Goal: Task Accomplishment & Management: Complete application form

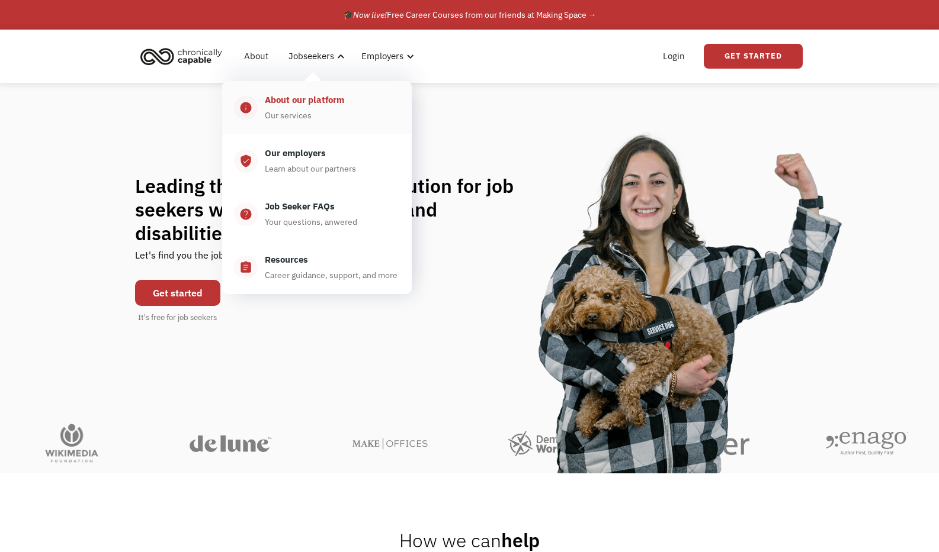
click at [293, 107] on div "About our platform Our services" at bounding box center [329, 108] width 142 height 30
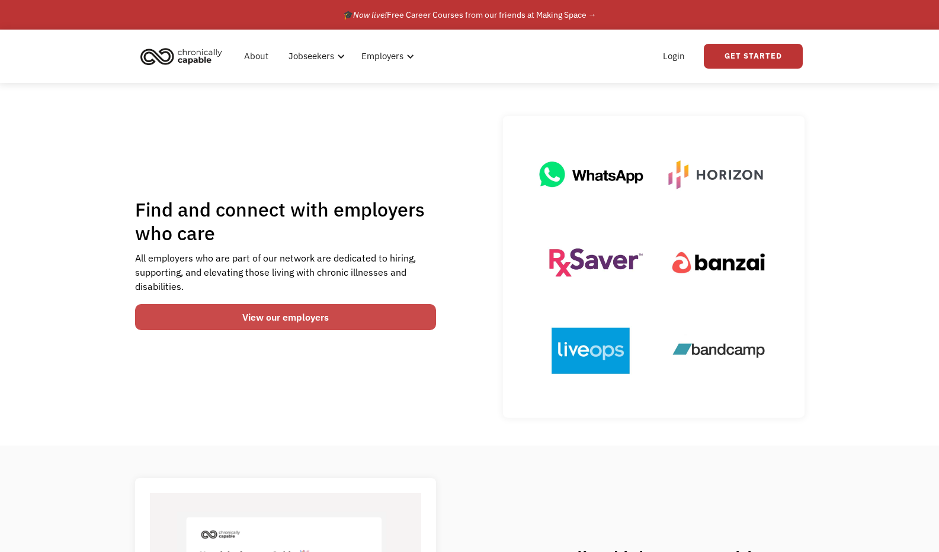
click at [414, 315] on link "View our employers" at bounding box center [285, 317] width 301 height 26
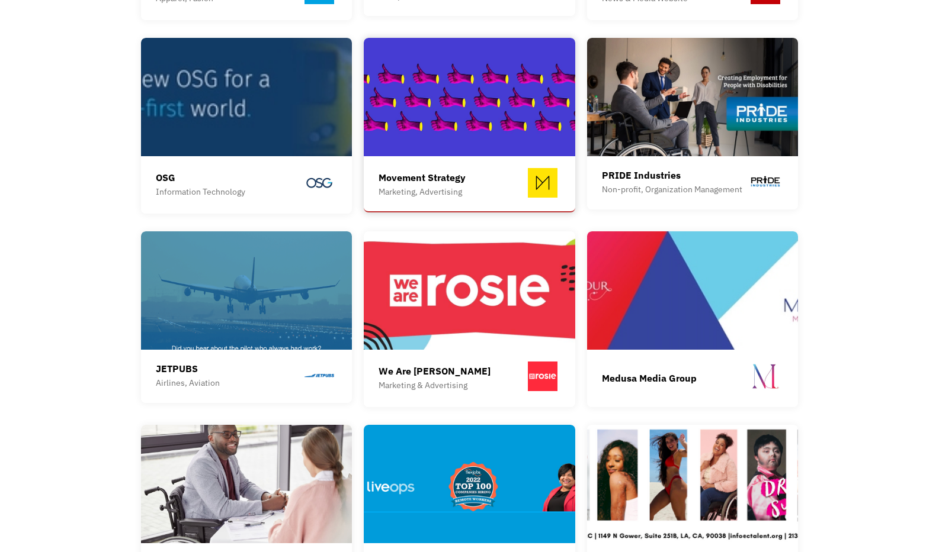
scroll to position [1421, 0]
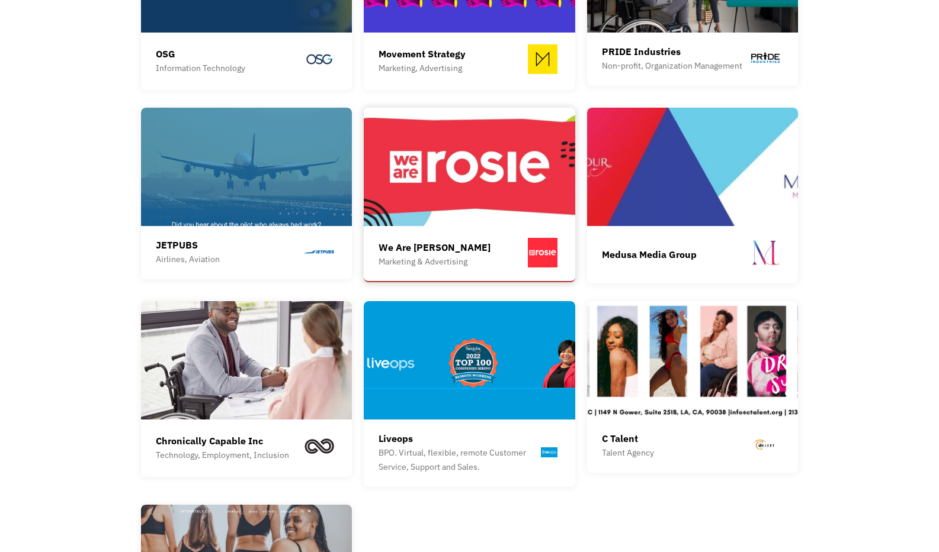
click at [513, 178] on img at bounding box center [469, 167] width 211 height 118
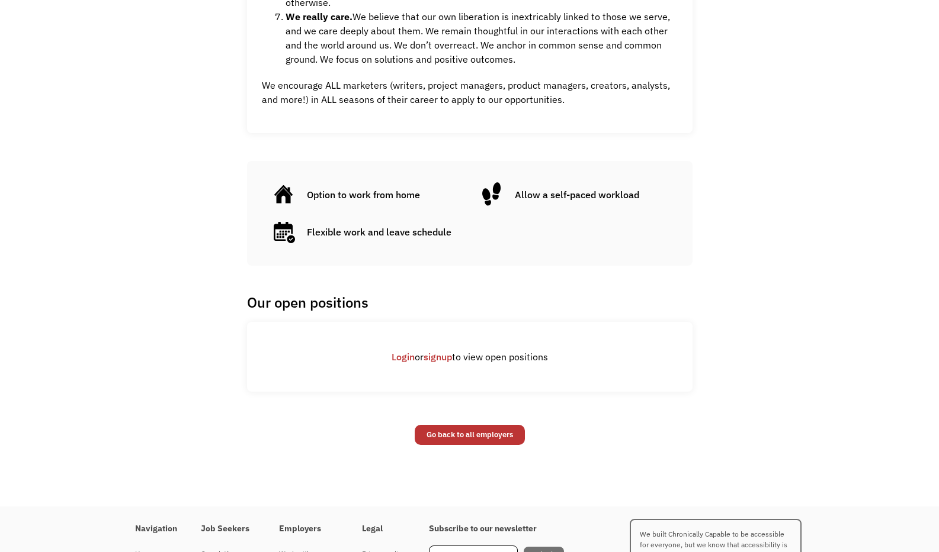
scroll to position [1007, 0]
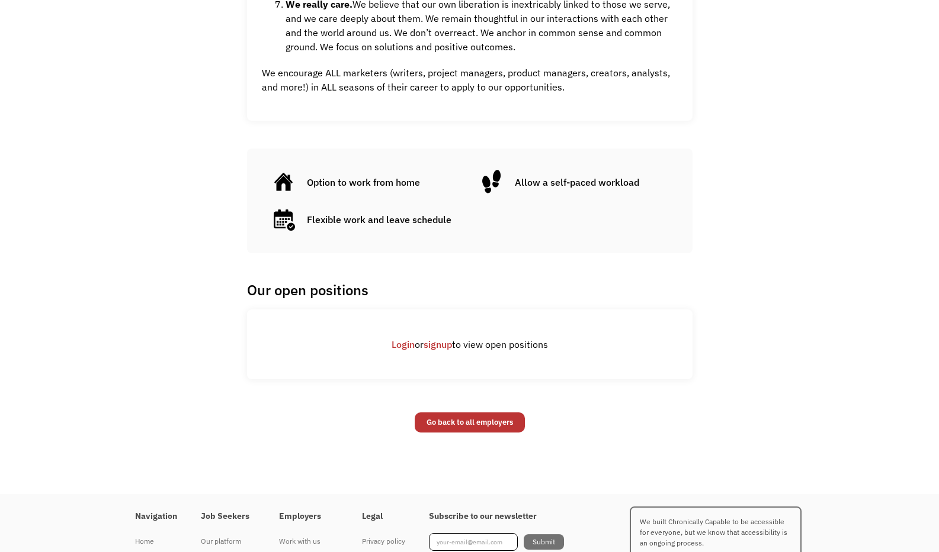
click at [430, 339] on link "signup" at bounding box center [437, 345] width 28 height 12
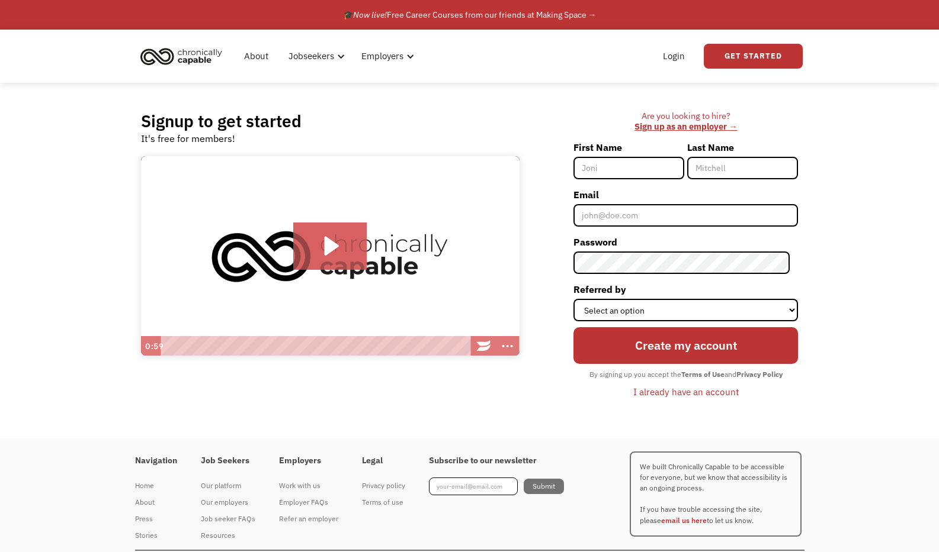
click at [618, 172] on input "First Name" at bounding box center [628, 168] width 111 height 23
type input "[PERSON_NAME]"
type input "[EMAIL_ADDRESS][DOMAIN_NAME]"
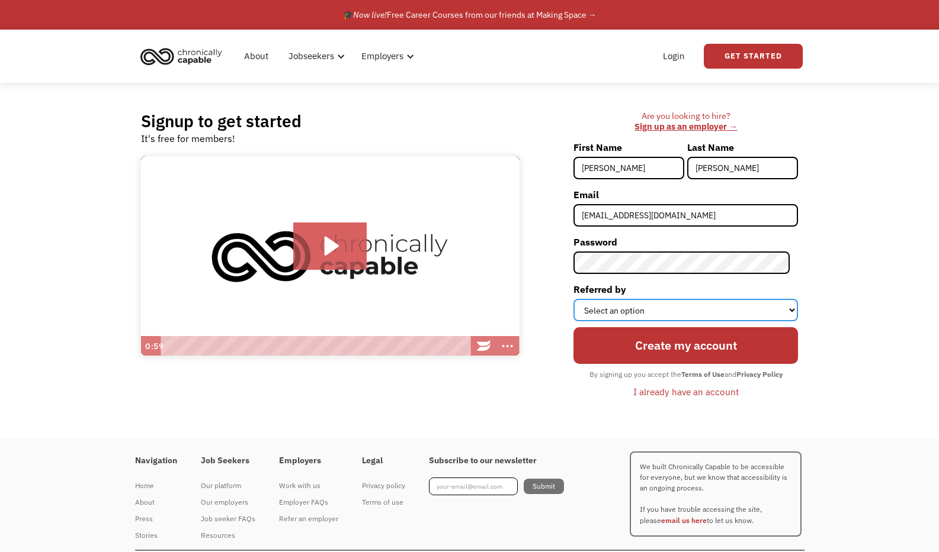
click at [667, 301] on select "Select an option Instagram Facebook Twitter Search Engine News Article Word of …" at bounding box center [685, 310] width 224 height 23
select select "Search Engine"
click at [581, 299] on select "Select an option Instagram Facebook Twitter Search Engine News Article Word of …" at bounding box center [685, 310] width 224 height 23
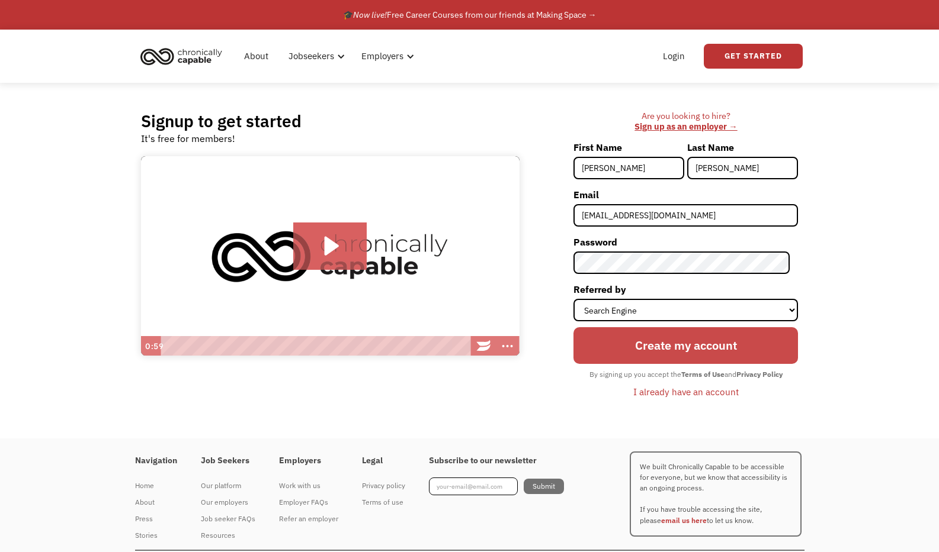
click at [660, 346] on input "Create my account" at bounding box center [685, 345] width 224 height 36
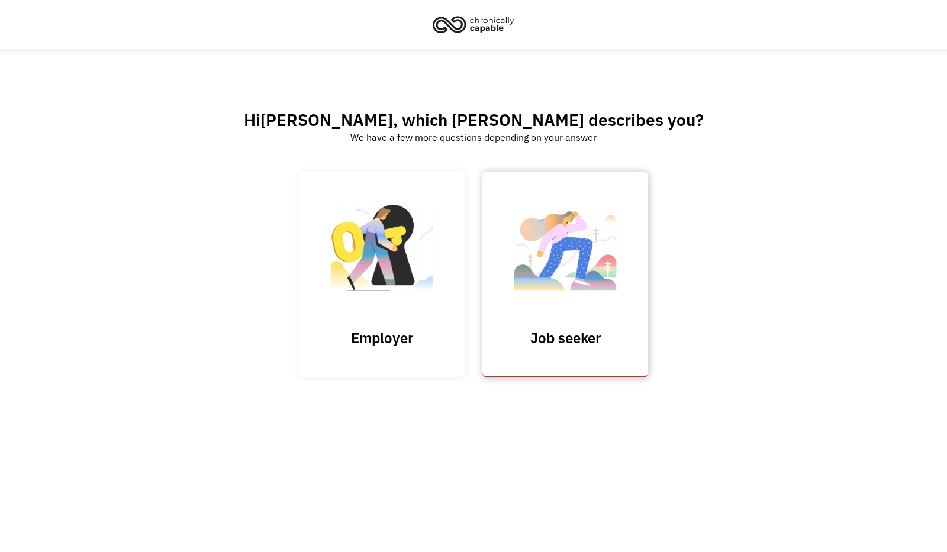
click at [574, 338] on h3 "Job seeker" at bounding box center [565, 338] width 118 height 18
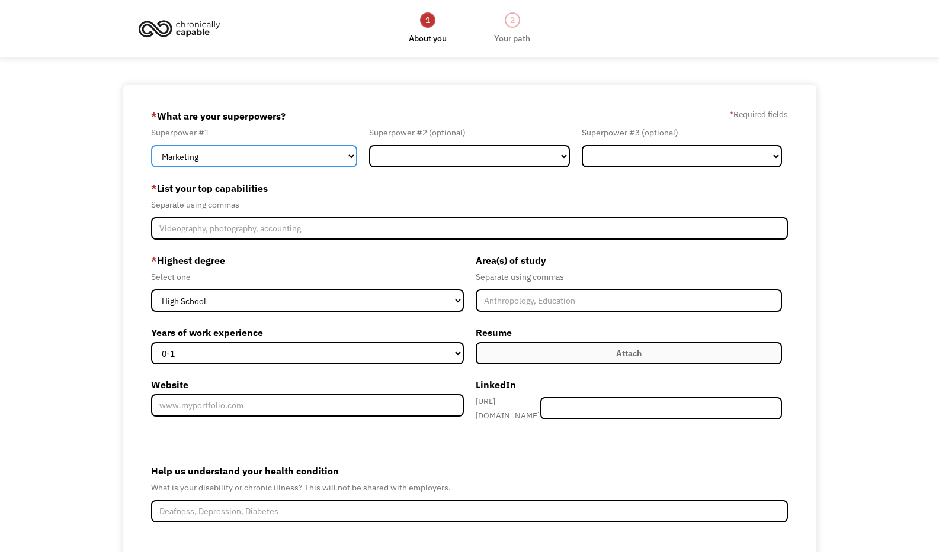
click at [346, 155] on select "Marketing Human Resources Finance Technology Operations Sales Industrial & Manu…" at bounding box center [254, 156] width 206 height 23
select select "Operations"
click at [151, 145] on select "Marketing Human Resources Finance Technology Operations Sales Industrial & Manu…" at bounding box center [254, 156] width 206 height 23
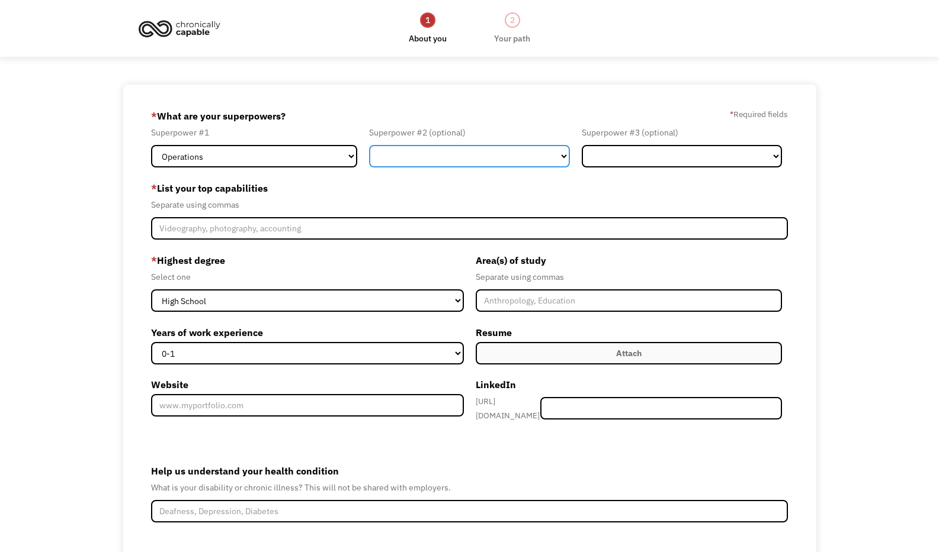
click at [493, 149] on select "Marketing Human Resources Finance Technology Operations Sales Industrial & Manu…" at bounding box center [469, 156] width 200 height 23
select select "Administration"
click at [369, 145] on select "Marketing Human Resources Finance Technology Operations Sales Industrial & Manu…" at bounding box center [469, 156] width 200 height 23
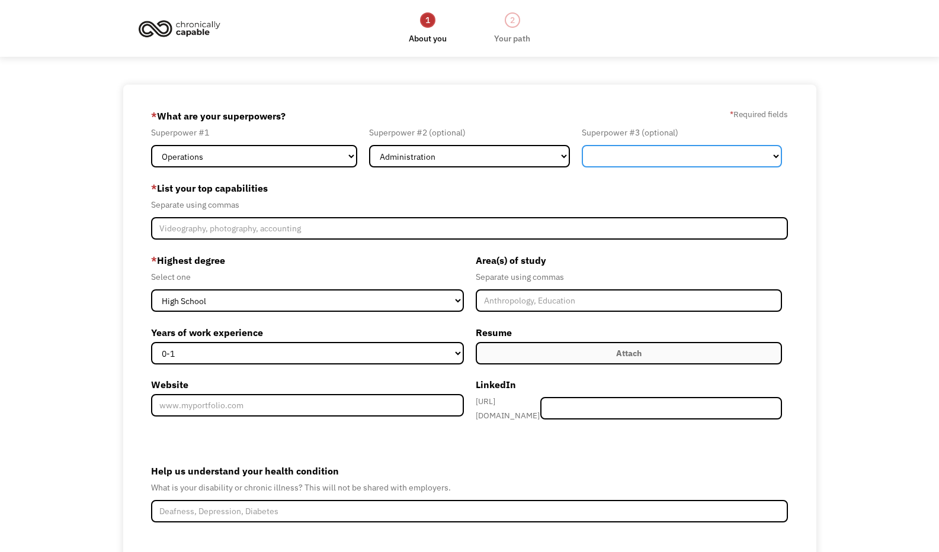
click at [686, 152] on select "Marketing Human Resources Finance Technology Operations Sales Industrial & Manu…" at bounding box center [681, 156] width 200 height 23
select select "Industrial & Manufacturing"
click at [581, 145] on select "Marketing Human Resources Finance Technology Operations Sales Industrial & Manu…" at bounding box center [681, 156] width 200 height 23
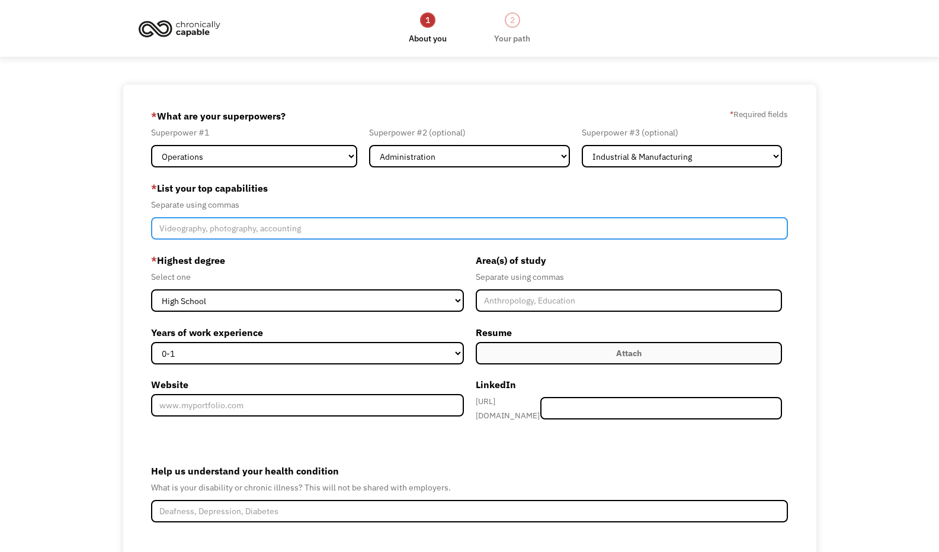
click at [307, 231] on input "Member-Create-Step1" at bounding box center [469, 228] width 637 height 23
click at [378, 226] on input "Member-Create-Step1" at bounding box center [469, 228] width 637 height 23
click at [376, 227] on input "Member-Create-Step1" at bounding box center [469, 228] width 637 height 23
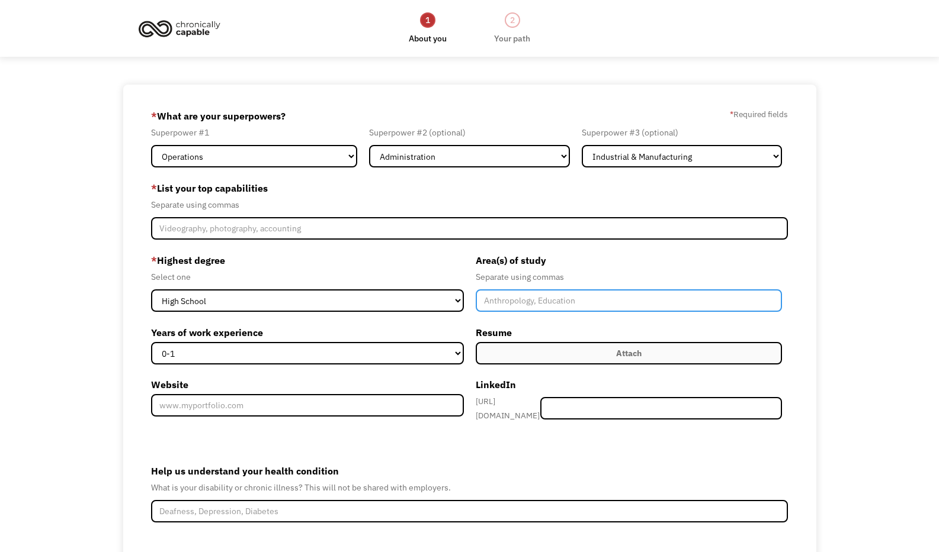
click at [528, 294] on input "Member-Create-Step1" at bounding box center [628, 301] width 306 height 23
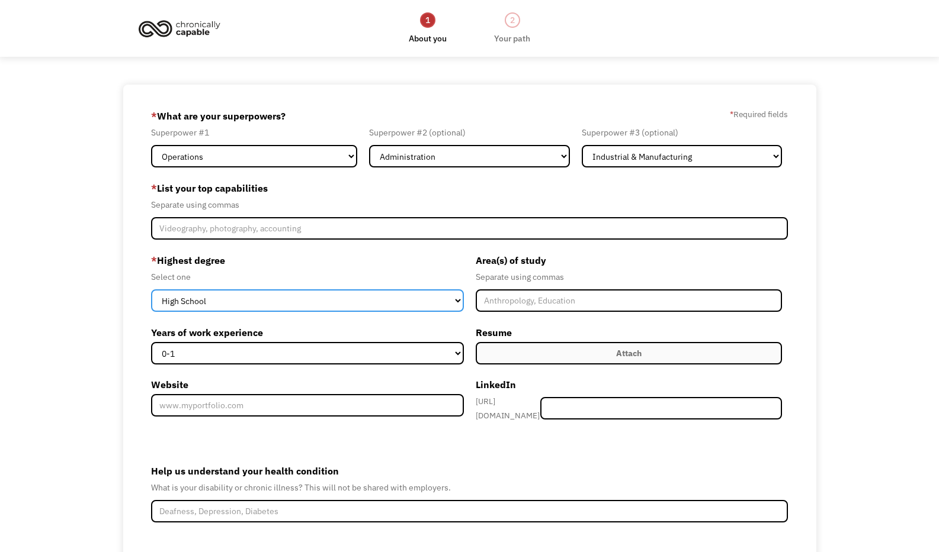
click at [319, 300] on select "High School Associates Bachelors Master's PhD" at bounding box center [307, 301] width 312 height 23
click at [151, 290] on select "High School Associates Bachelors Master's PhD" at bounding box center [307, 301] width 312 height 23
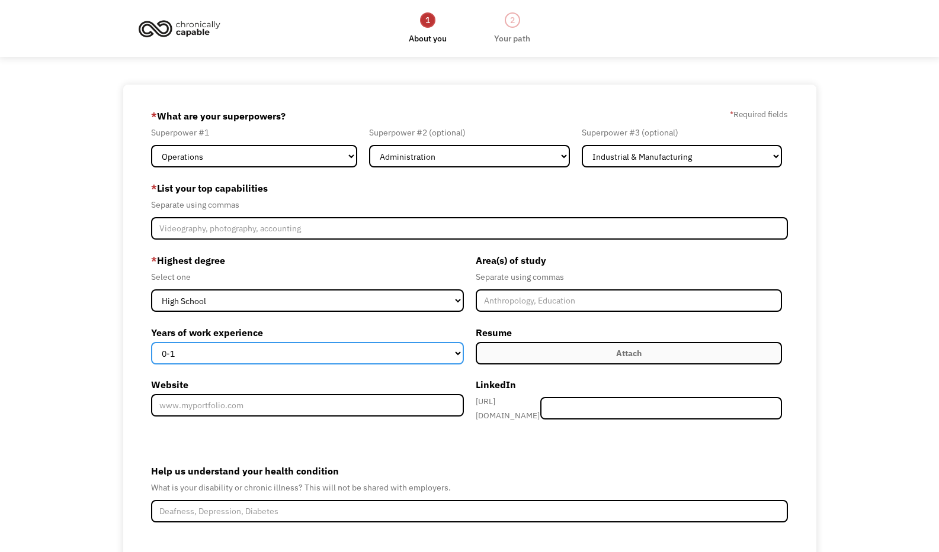
click at [331, 351] on select "0-1 2-4 5-10 11-15 15+" at bounding box center [307, 353] width 312 height 23
select select "15+"
click at [151, 342] on select "0-1 2-4 5-10 11-15 15+" at bounding box center [307, 353] width 312 height 23
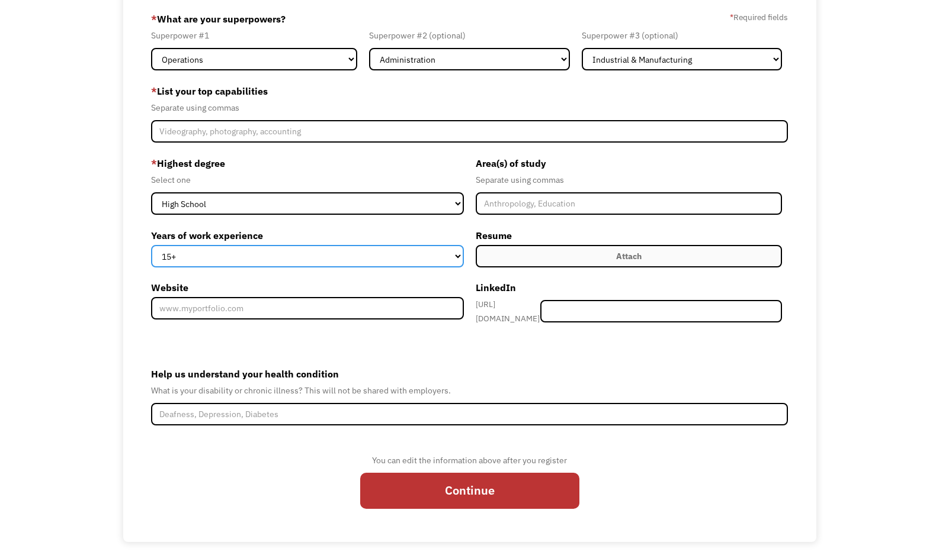
scroll to position [108, 0]
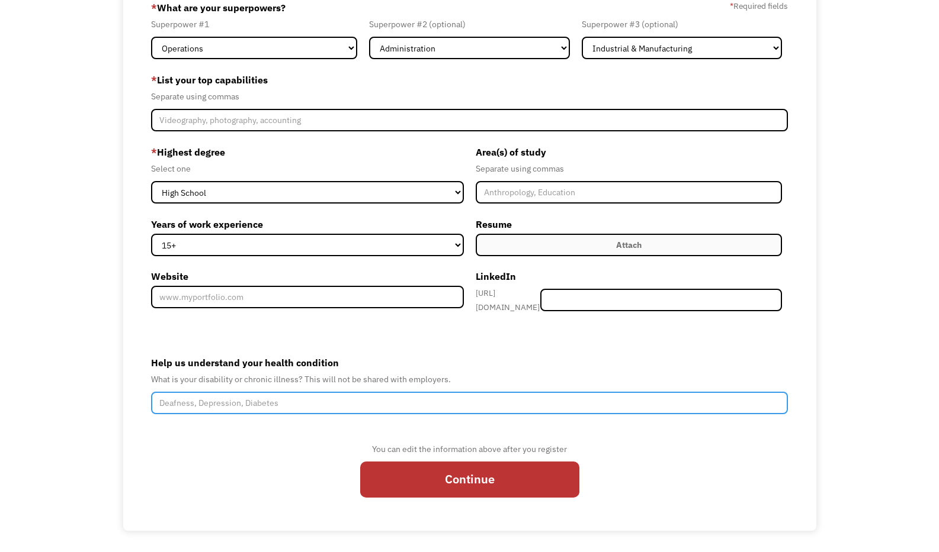
click at [500, 402] on input "Help us understand your health condition" at bounding box center [469, 403] width 637 height 23
type input "h"
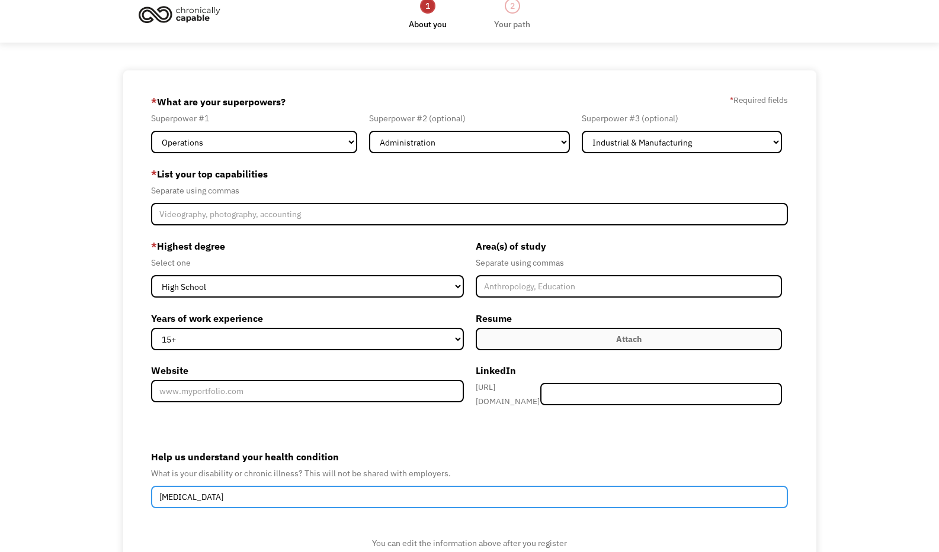
scroll to position [0, 0]
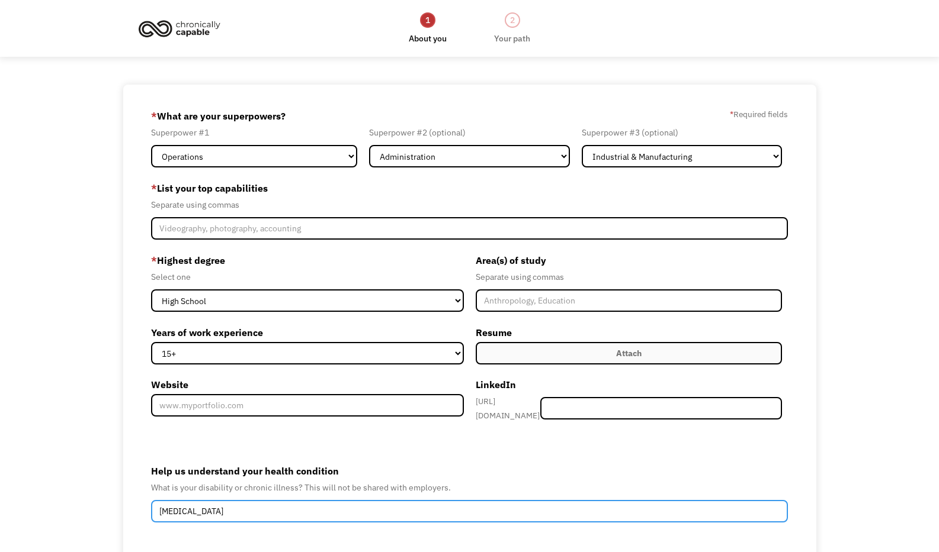
type input "Hearing impairment"
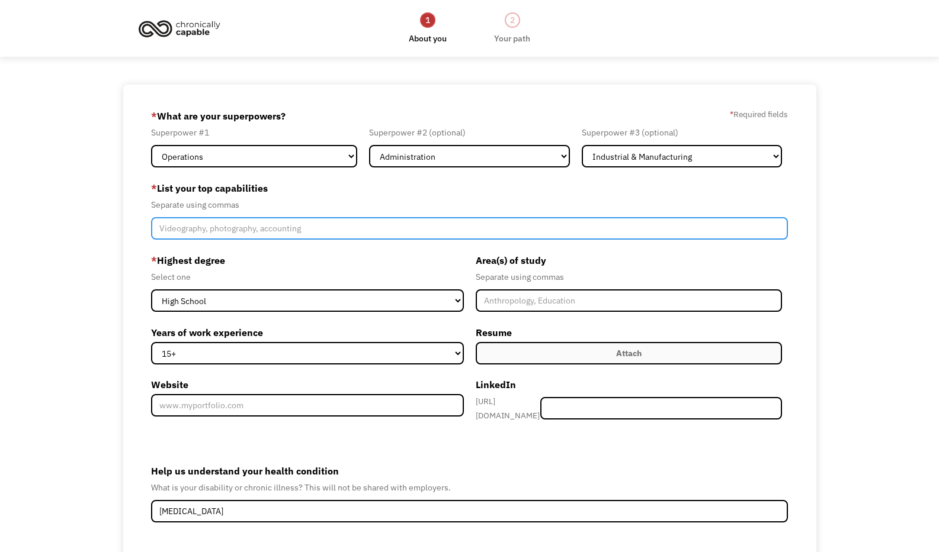
click at [281, 234] on input "Member-Create-Step1" at bounding box center [469, 228] width 637 height 23
paste input "Account Management, Accounts Payables/Receivables, Advertising, Client Relation…"
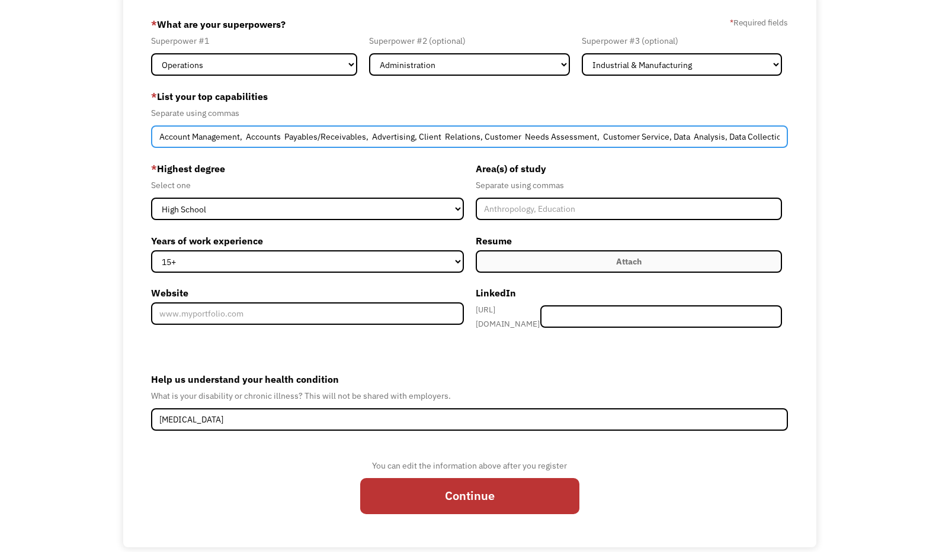
scroll to position [108, 0]
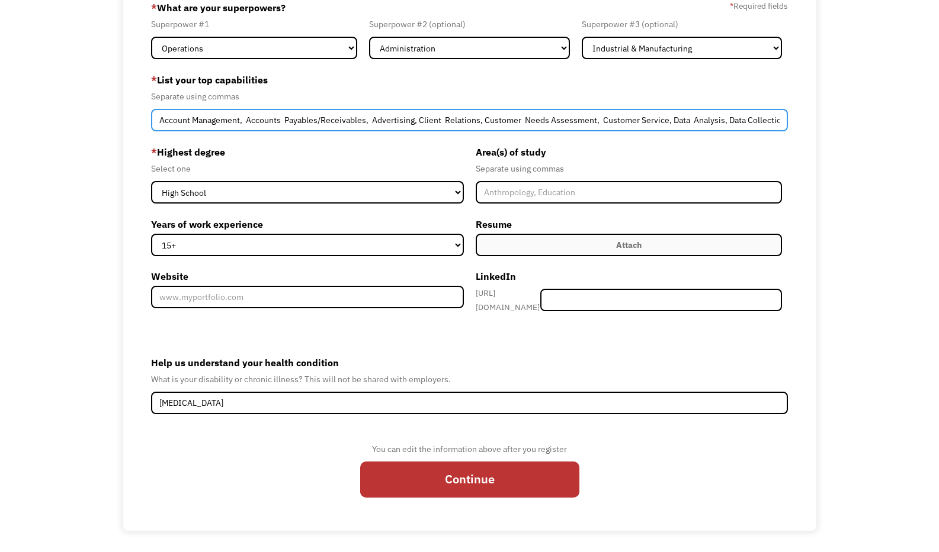
type input "Account Management, Accounts Payables/Receivables, Advertising, Client Relation…"
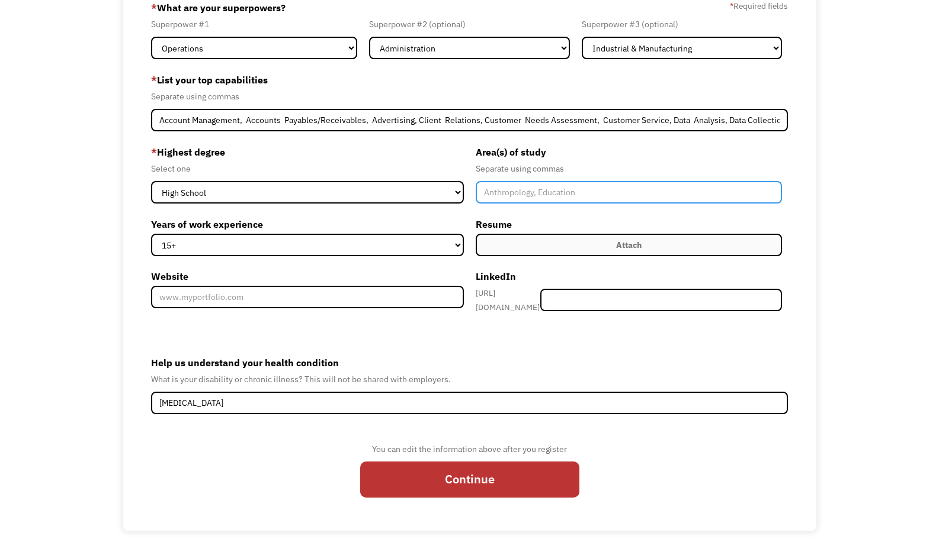
click at [643, 188] on input "Member-Create-Step1" at bounding box center [628, 192] width 306 height 23
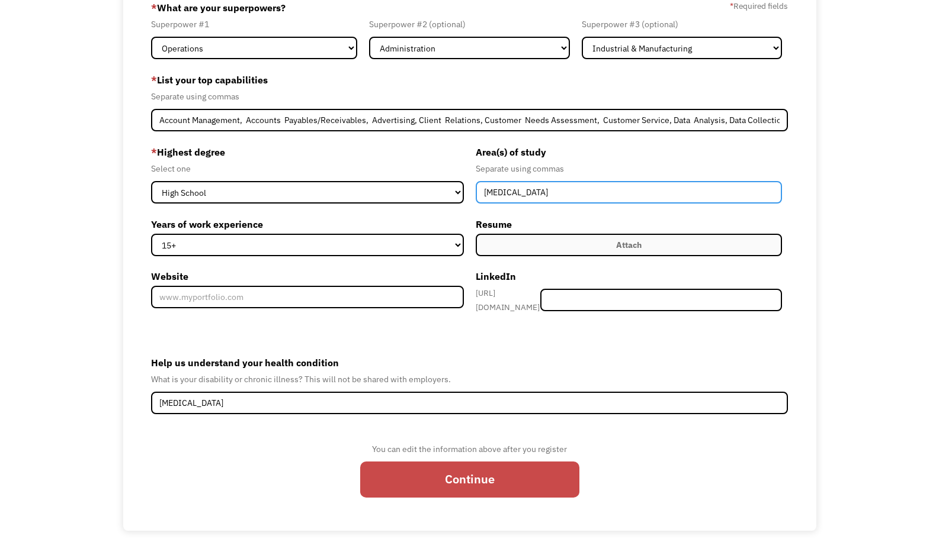
type input "Phlebotomy"
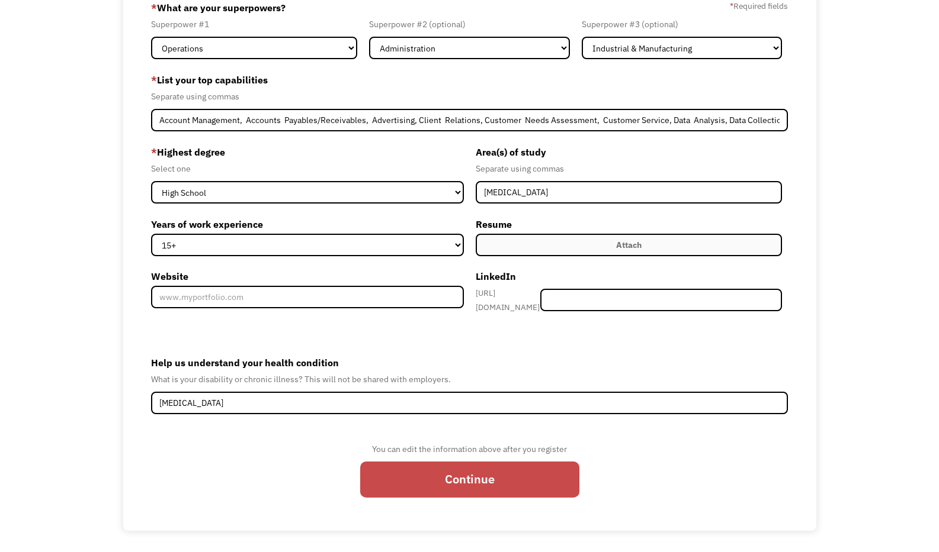
click at [468, 466] on input "Continue" at bounding box center [469, 480] width 219 height 36
type input "Please wait..."
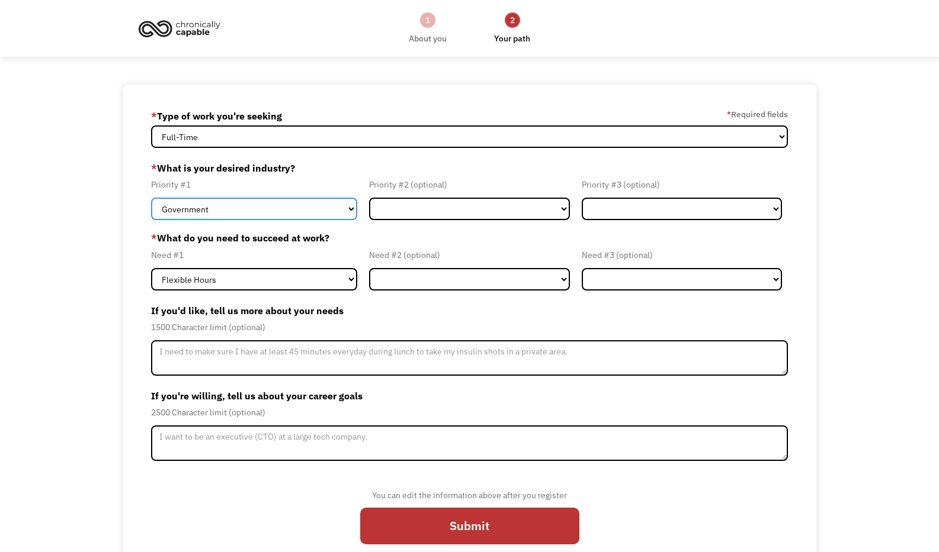
click at [305, 208] on select "Government Finance & Insurance Health & Social Care Tech & Engineering Creative…" at bounding box center [254, 209] width 206 height 23
select select "Other"
click at [151, 198] on select "Government Finance & Insurance Health & Social Care Tech & Engineering Creative…" at bounding box center [254, 209] width 206 height 23
click at [340, 211] on select "Government Finance & Insurance Health & Social Care Tech & Engineering Creative…" at bounding box center [254, 209] width 206 height 23
click at [151, 198] on select "Government Finance & Insurance Health & Social Care Tech & Engineering Creative…" at bounding box center [254, 209] width 206 height 23
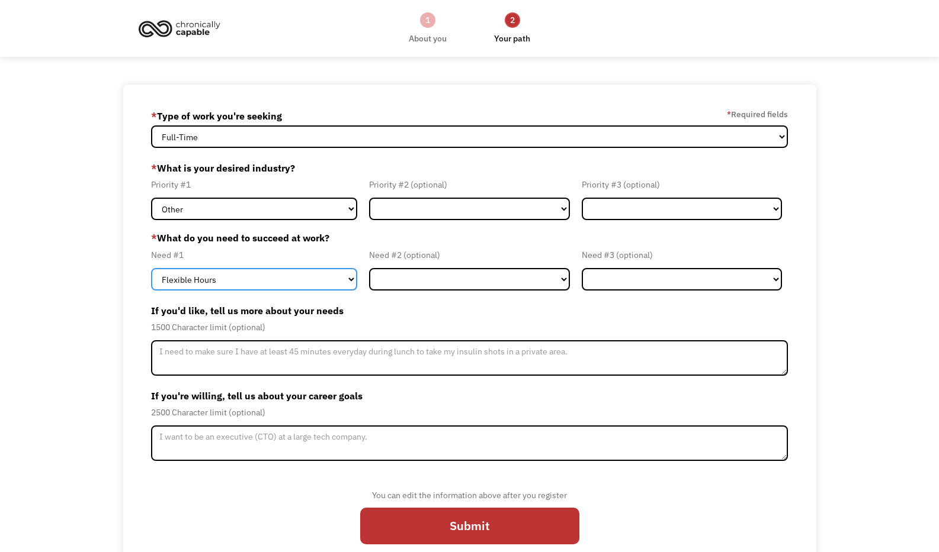
click at [322, 281] on select "Flexible Hours Remote Work Service Animal On-site Accommodations Visual Support…" at bounding box center [254, 279] width 206 height 23
select select "Hearing Support"
click at [151, 268] on select "Flexible Hours Remote Work Service Animal On-site Accommodations Visual Support…" at bounding box center [254, 279] width 206 height 23
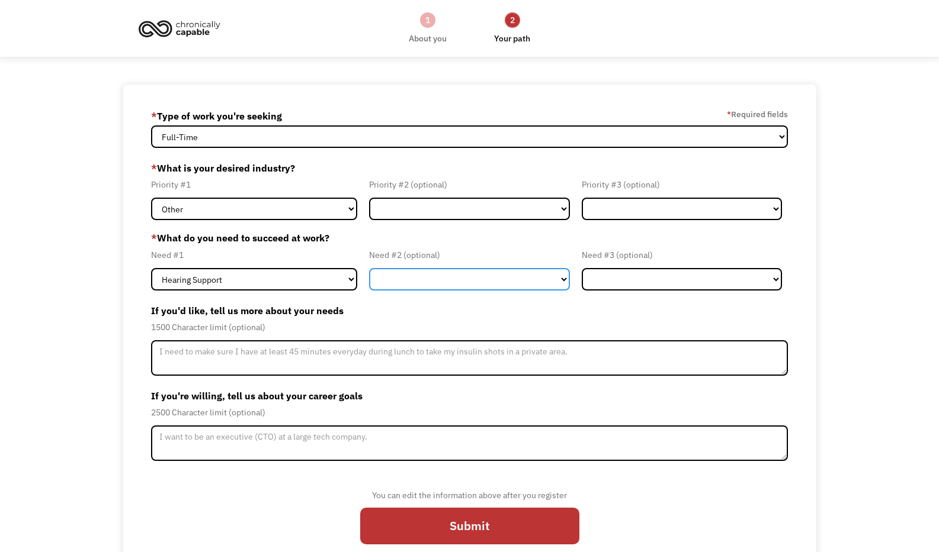
click at [420, 279] on select "Flexible Hours Remote Work Service Animal On-site Accommodations Visual Support…" at bounding box center [469, 279] width 200 height 23
select select "Remote Work"
click at [369, 268] on select "Flexible Hours Remote Work Service Animal On-site Accommodations Visual Support…" at bounding box center [469, 279] width 200 height 23
click at [432, 325] on div "1500 Character limit (optional)" at bounding box center [469, 327] width 637 height 14
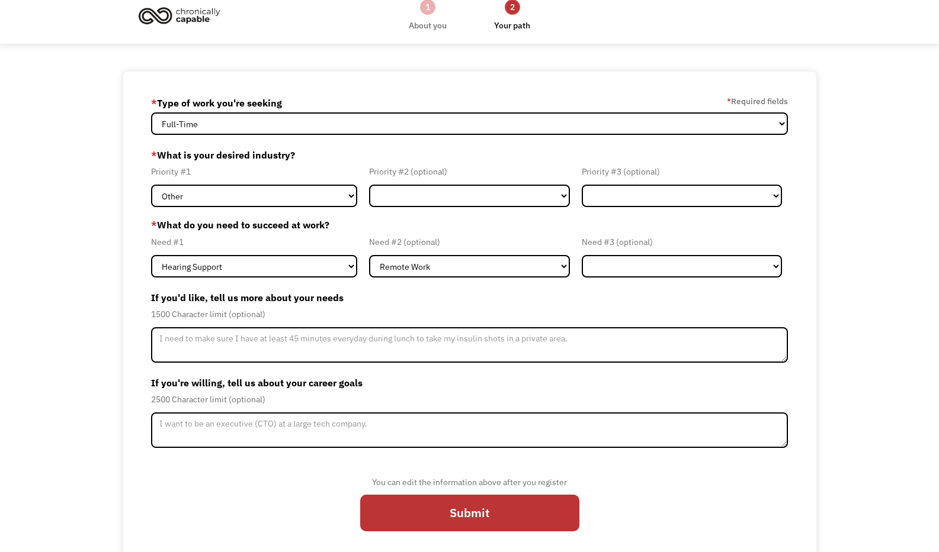
scroll to position [25, 0]
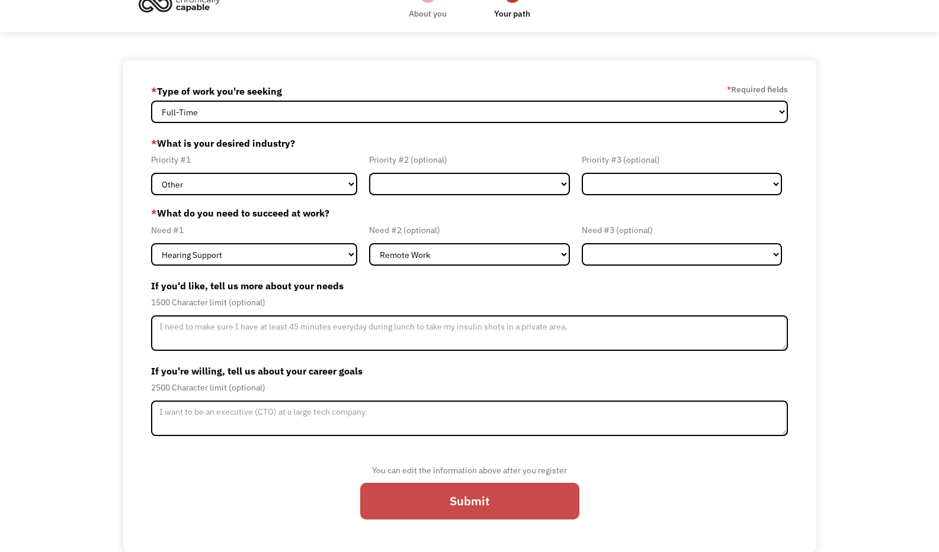
click at [430, 487] on input "Submit" at bounding box center [469, 501] width 219 height 36
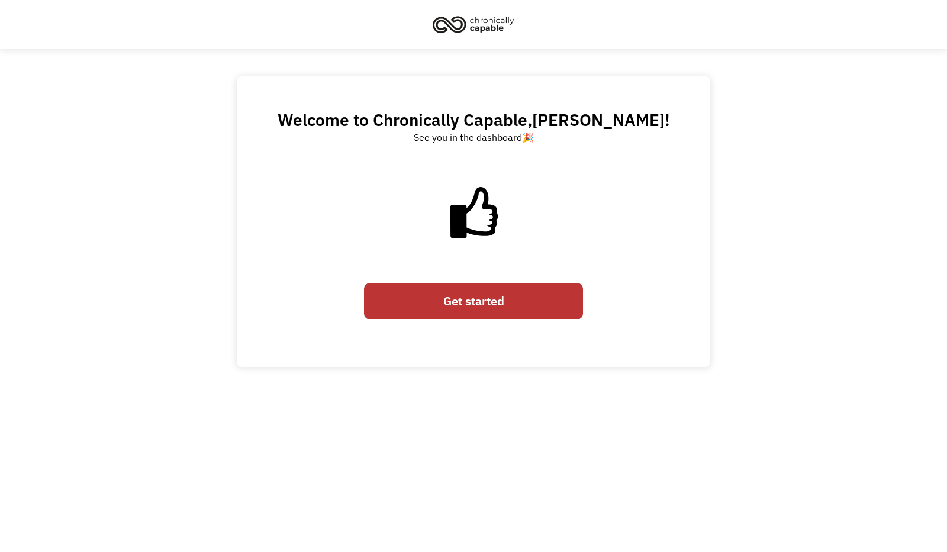
click at [469, 304] on link "Get started" at bounding box center [473, 301] width 219 height 36
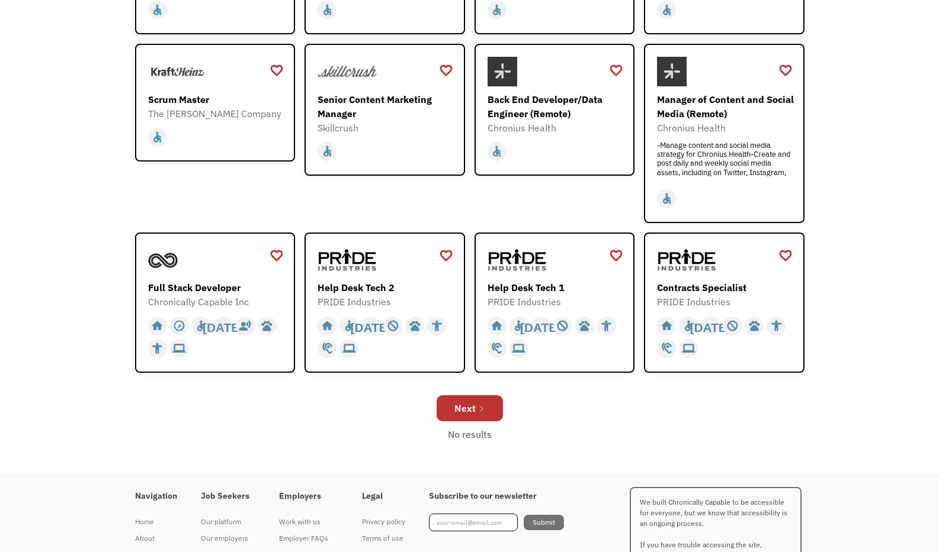
scroll to position [355, 0]
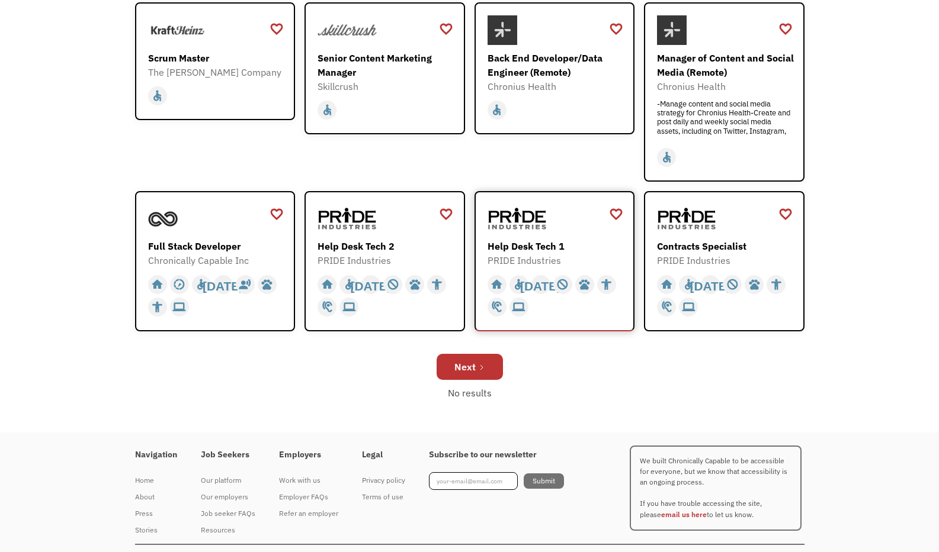
click at [555, 232] on div at bounding box center [555, 219] width 137 height 30
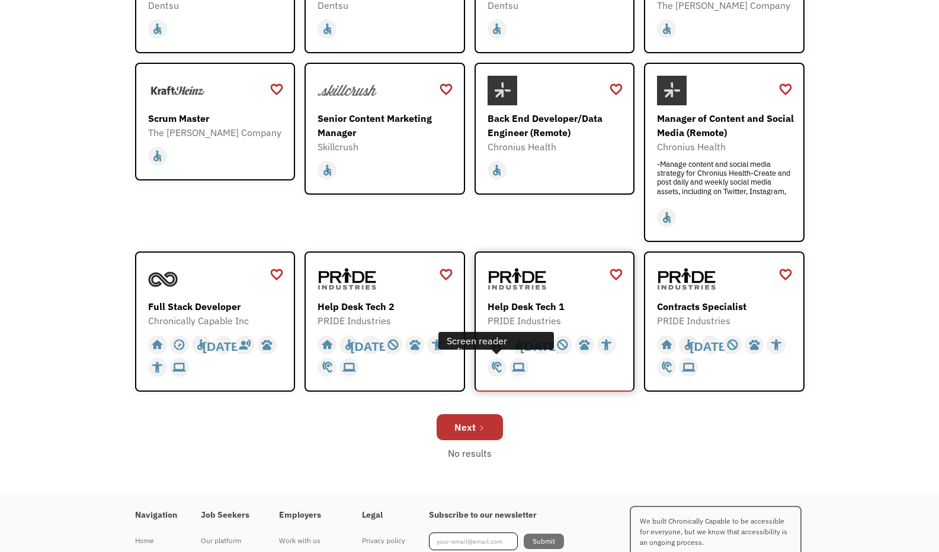
scroll to position [296, 0]
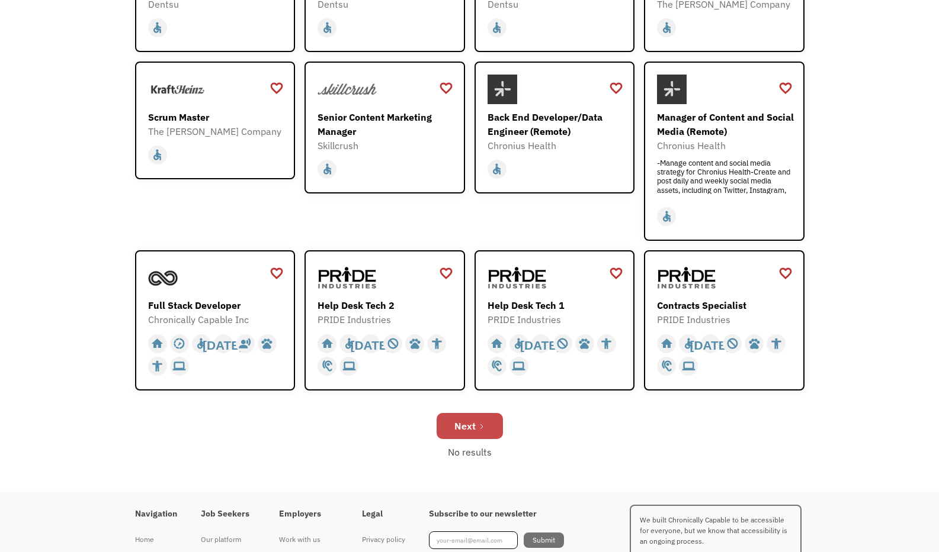
click at [487, 425] on link "Next" at bounding box center [469, 426] width 66 height 26
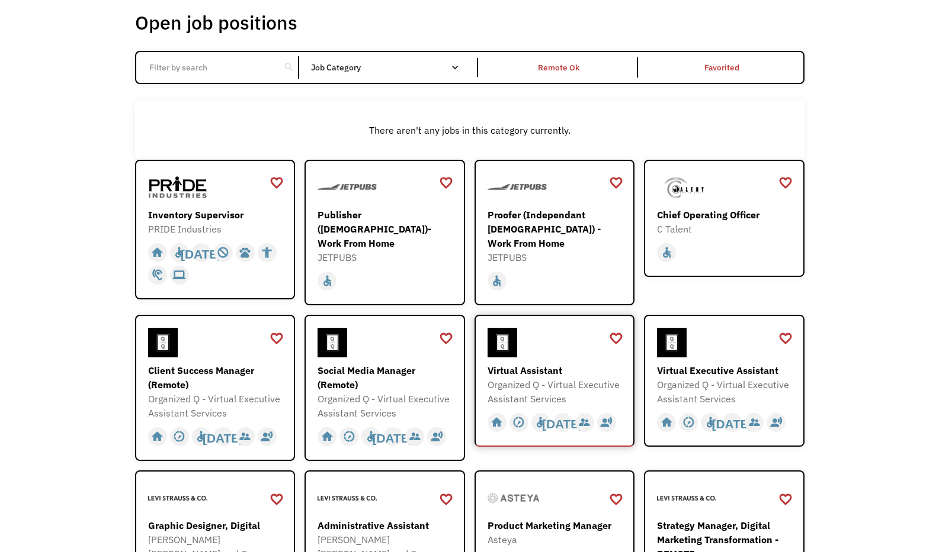
scroll to position [237, 0]
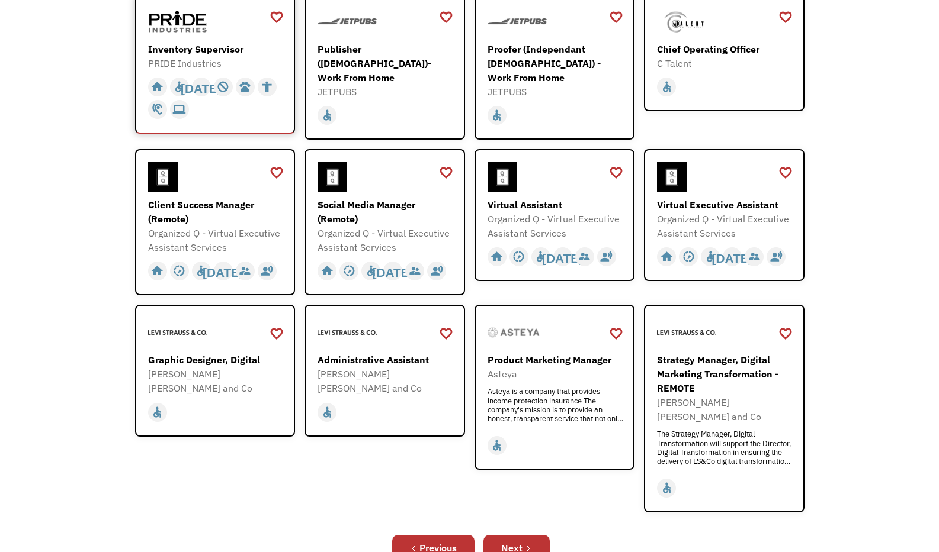
click at [232, 30] on div at bounding box center [216, 22] width 137 height 30
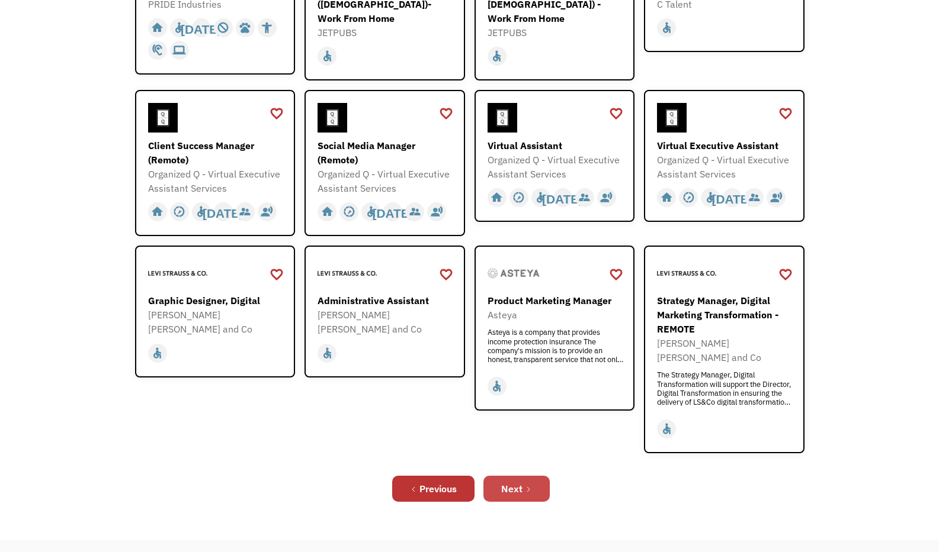
click at [527, 476] on link "Next" at bounding box center [516, 489] width 66 height 26
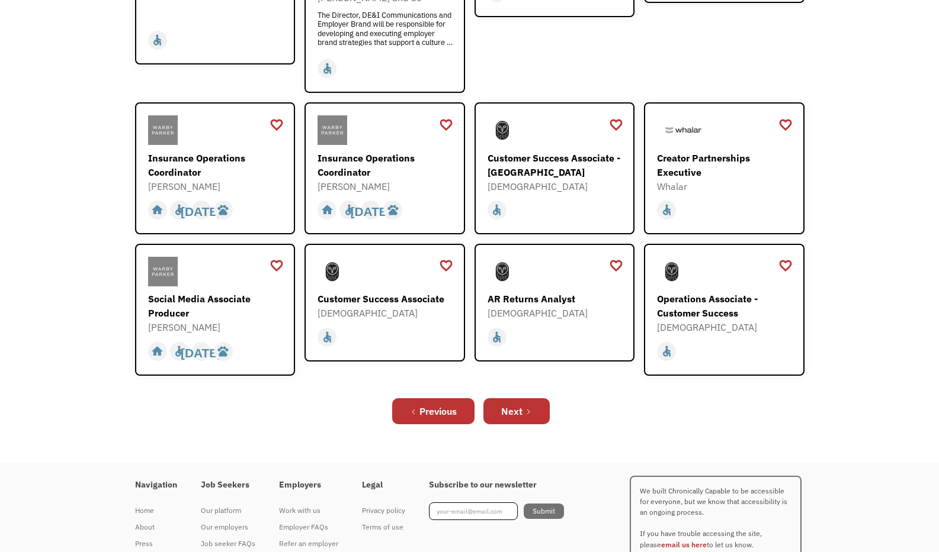
scroll to position [355, 0]
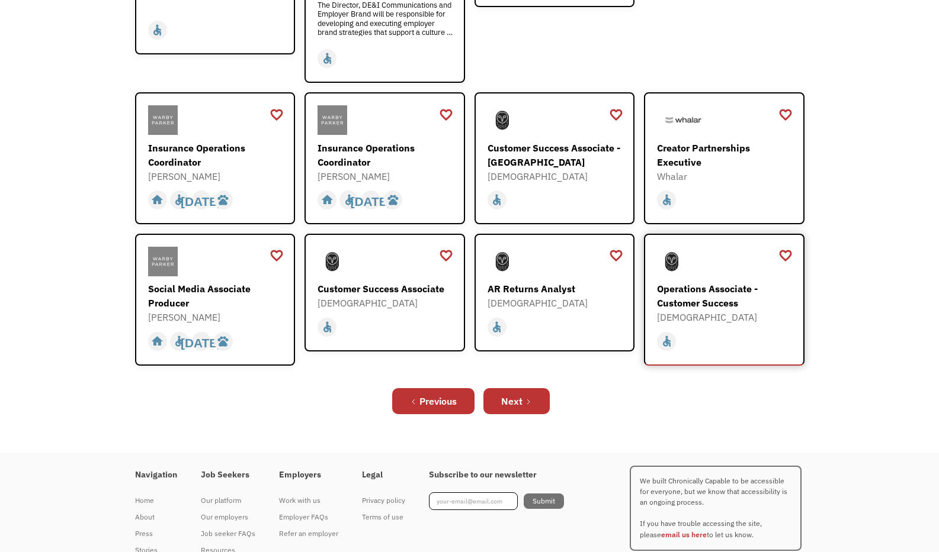
click at [781, 287] on div "Operations Associate - Customer Success" at bounding box center [725, 296] width 137 height 28
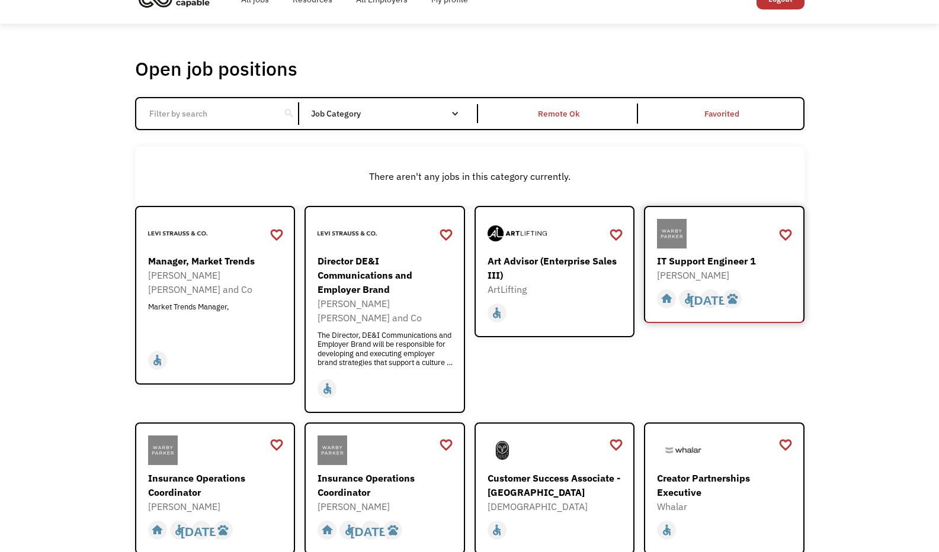
scroll to position [0, 0]
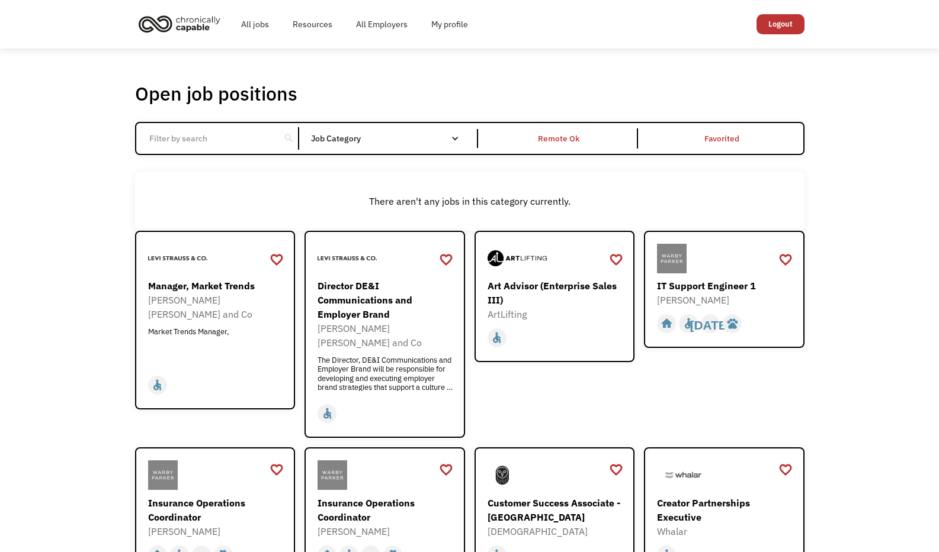
click at [789, 16] on link "Logout" at bounding box center [780, 24] width 48 height 20
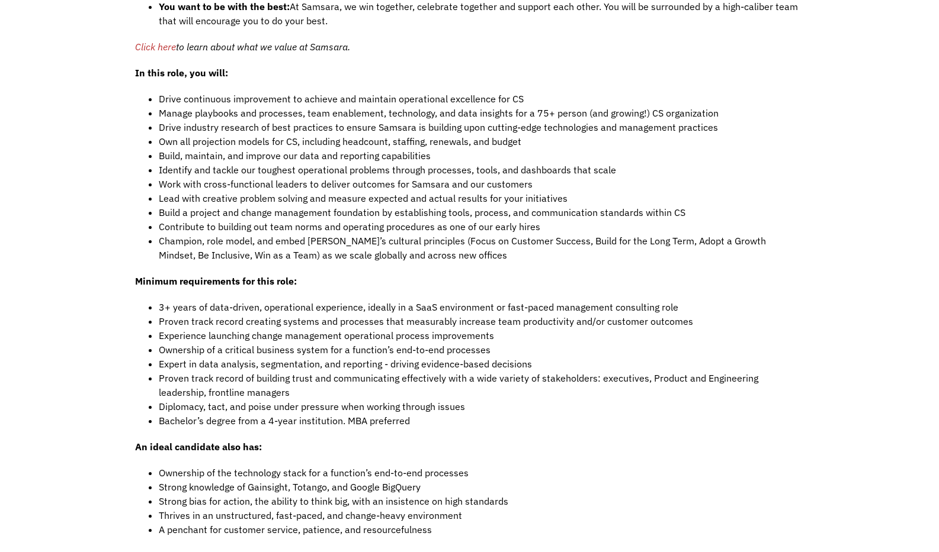
scroll to position [1007, 0]
